Goal: Information Seeking & Learning: Understand process/instructions

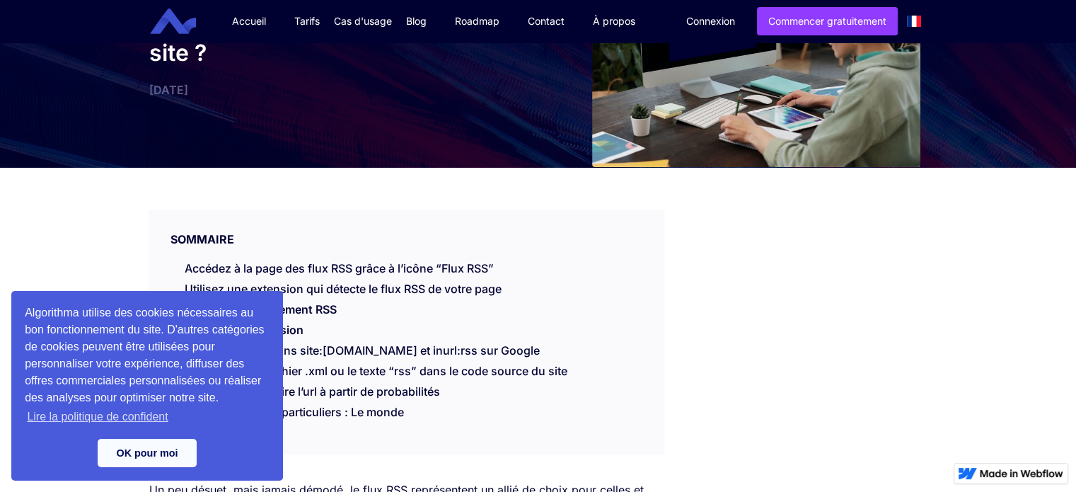
scroll to position [153, 0]
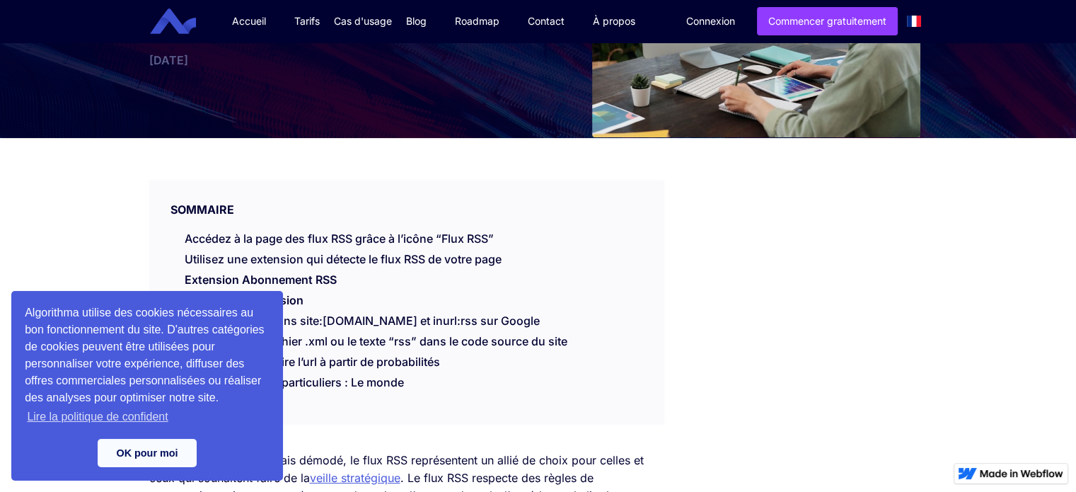
click at [166, 439] on div "OK pour moi" at bounding box center [147, 453] width 245 height 28
click at [166, 441] on link "OK pour moi" at bounding box center [147, 453] width 99 height 28
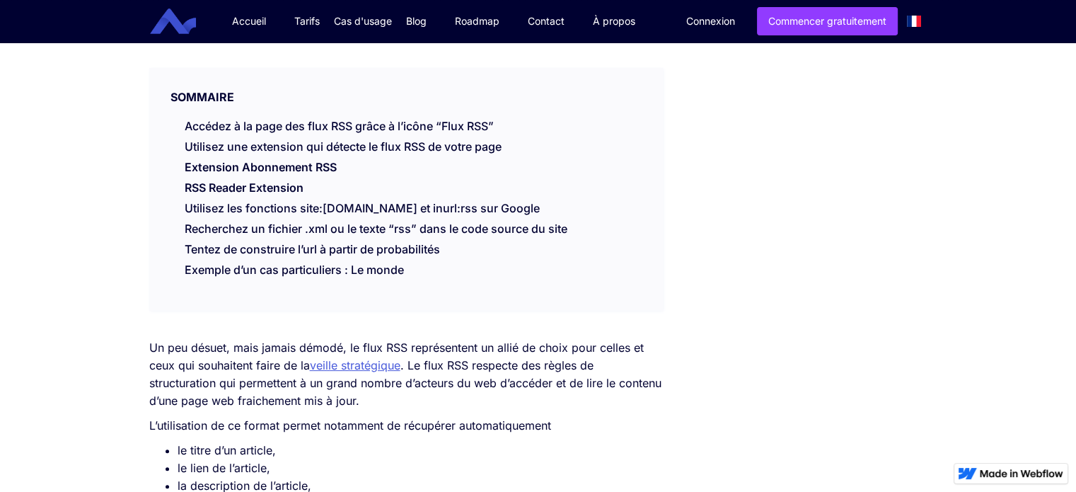
scroll to position [266, 0]
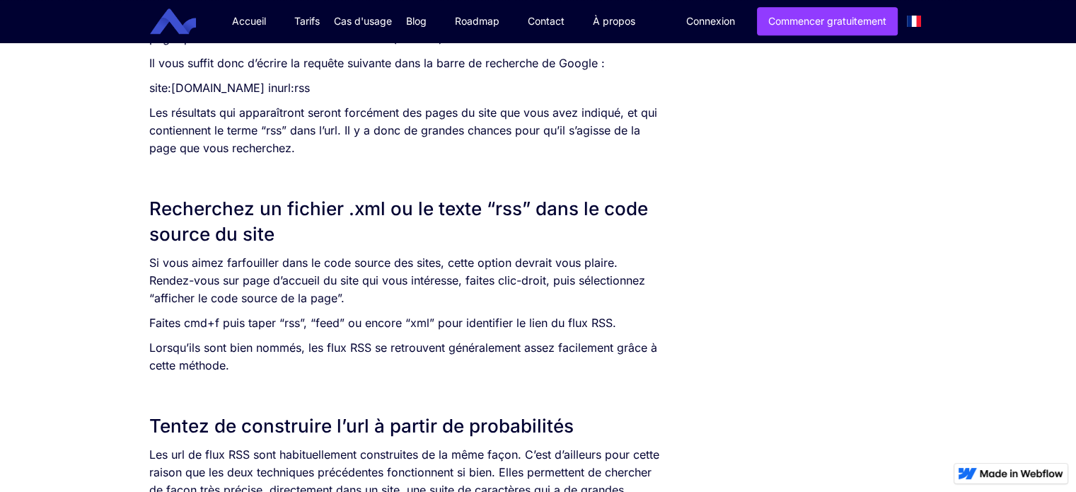
scroll to position [1596, 0]
click at [475, 275] on p "Si vous aimez farfouiller dans le code source des sites, cette option devrait v…" at bounding box center [406, 279] width 514 height 53
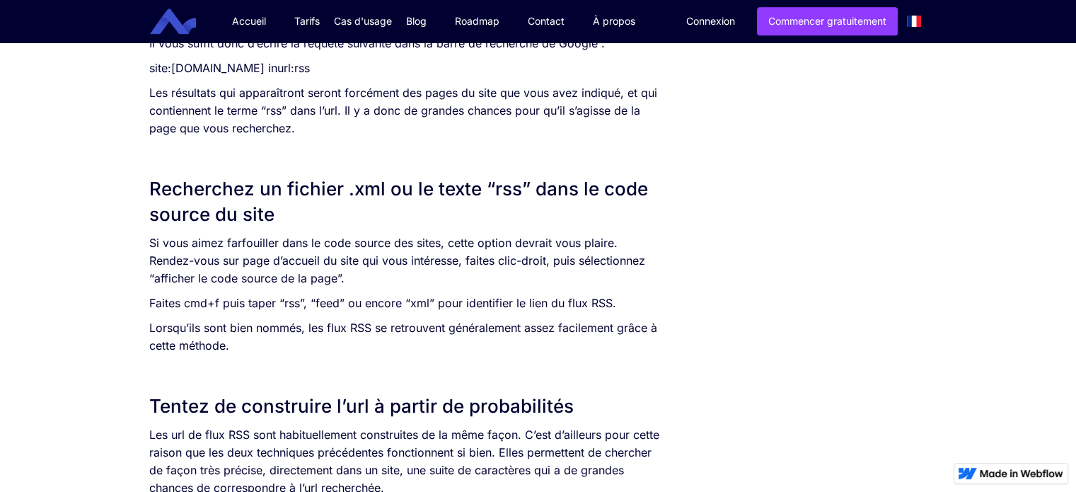
scroll to position [1616, 0]
drag, startPoint x: 746, startPoint y: 132, endPoint x: 717, endPoint y: 235, distance: 107.1
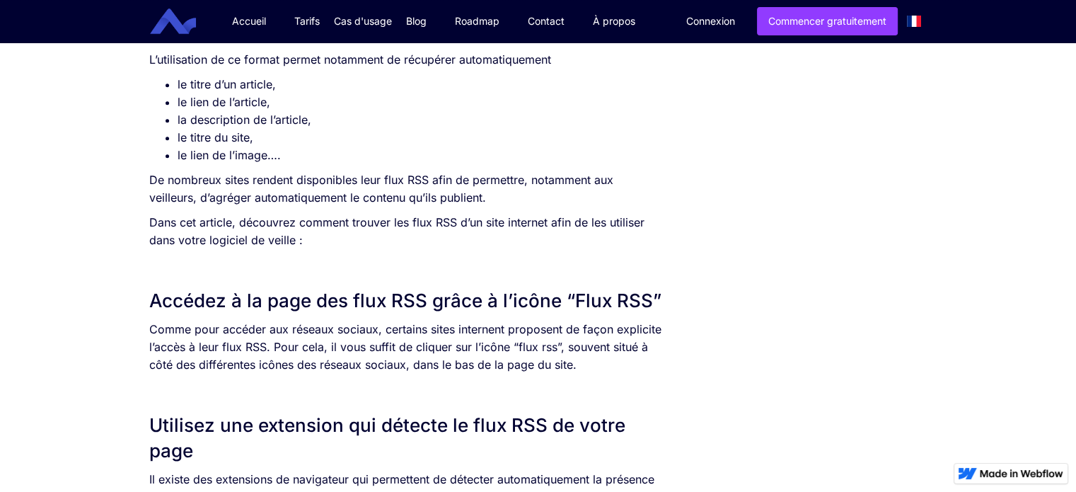
scroll to position [630, 0]
